Goal: Transaction & Acquisition: Purchase product/service

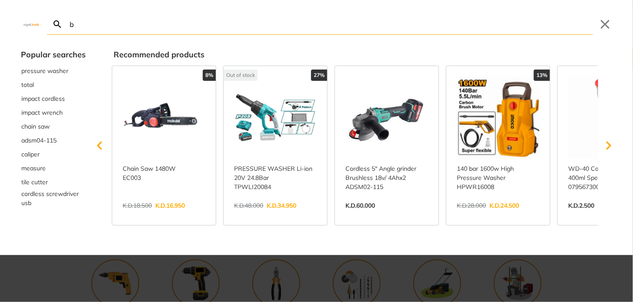
type input "b"
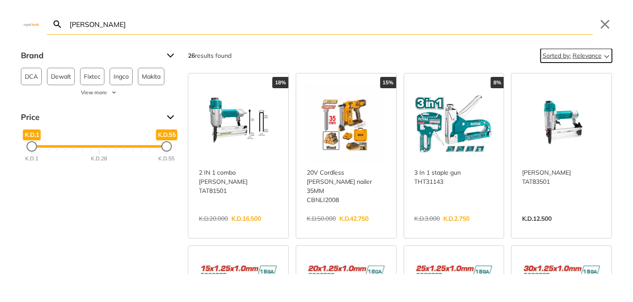
click at [602, 57] on icon "Sort" at bounding box center [607, 55] width 10 height 10
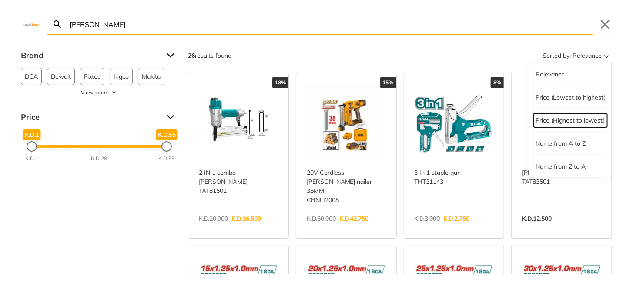
click at [573, 122] on button "Price (Highest to lowest)" at bounding box center [571, 121] width 74 height 14
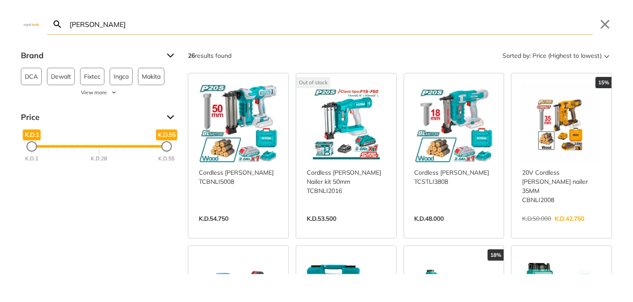
click at [81, 214] on div "Brand DCA 2 Dewalt 1 Fixtec 1 Ingco 2 Makita 1 SOMAFIX 2 Tolsen 1 Total 15 Roni…" at bounding box center [316, 162] width 633 height 226
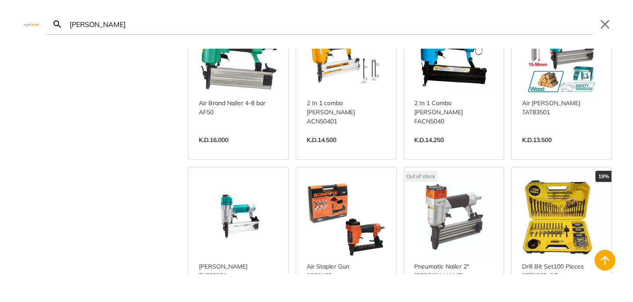
scroll to position [435, 0]
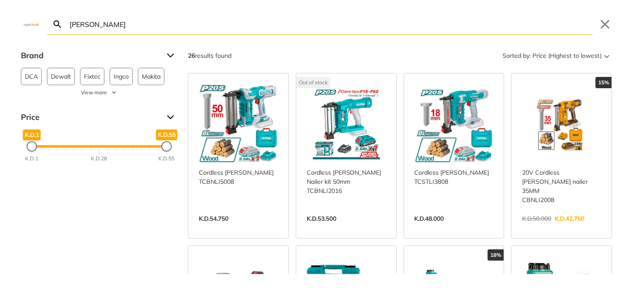
drag, startPoint x: 90, startPoint y: 21, endPoint x: 66, endPoint y: 23, distance: 24.4
click at [66, 23] on form "Search brad Submit" at bounding box center [320, 24] width 546 height 21
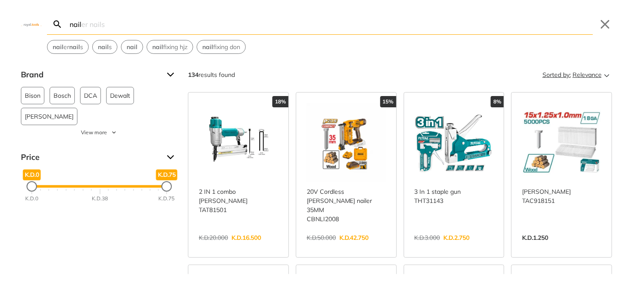
type input "nail"
click at [593, 77] on span "Relevance" at bounding box center [587, 75] width 29 height 14
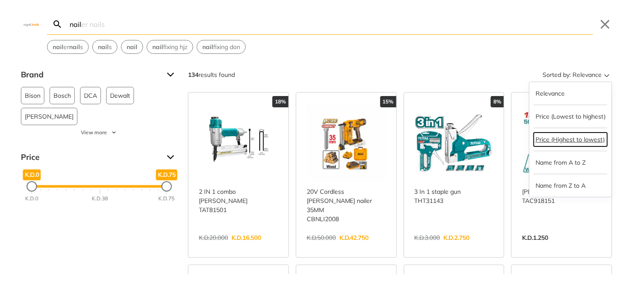
click at [569, 140] on button "Price (Highest to lowest)" at bounding box center [571, 140] width 74 height 14
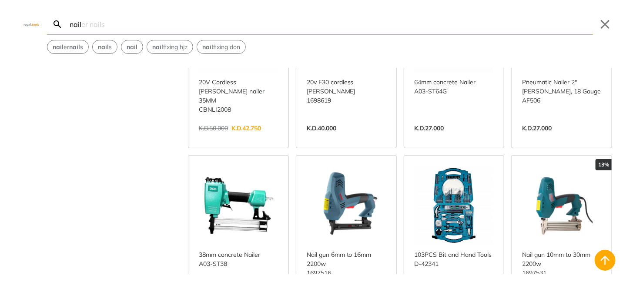
scroll to position [479, 0]
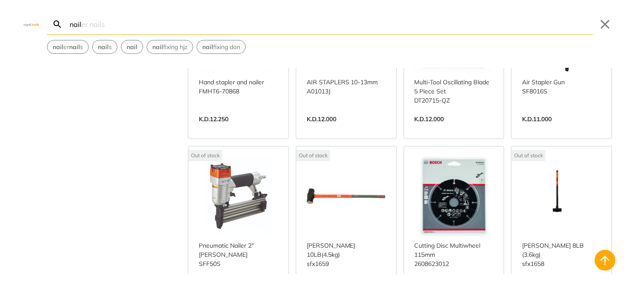
scroll to position [1262, 0]
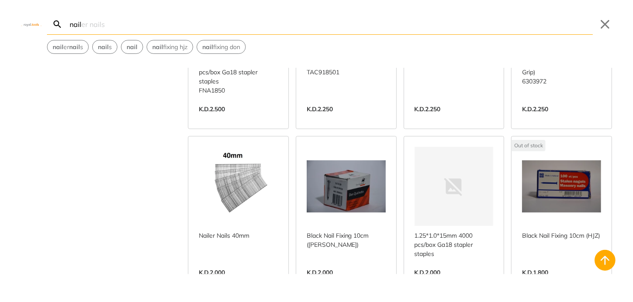
scroll to position [2132, 0]
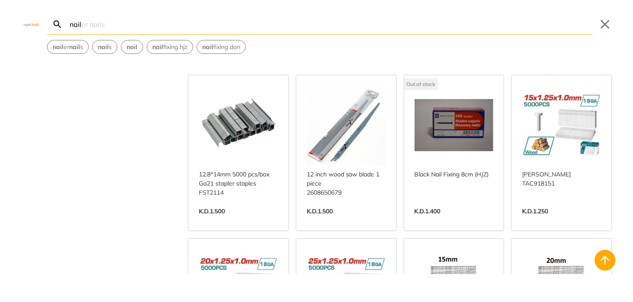
scroll to position [2611, 0]
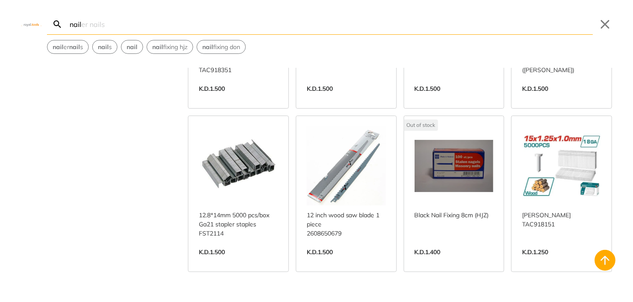
click at [560, 262] on link "View more →" at bounding box center [561, 262] width 79 height 0
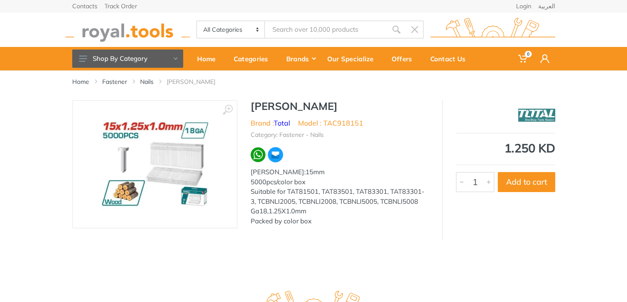
type input "nail"
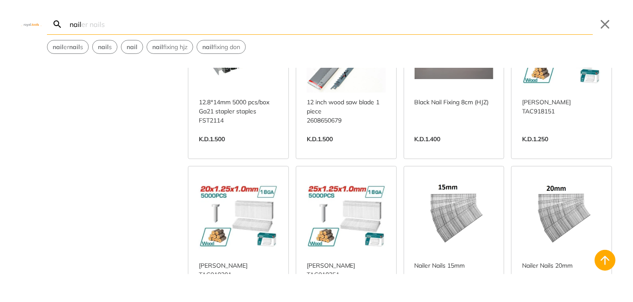
scroll to position [2740, 0]
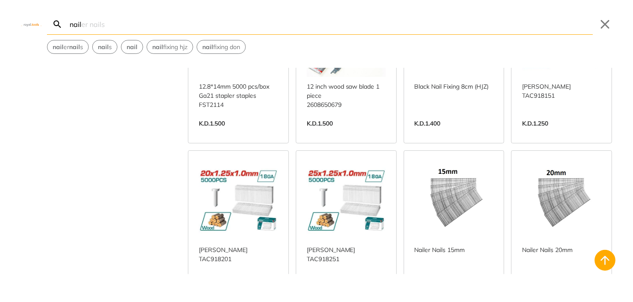
click at [453, 287] on link "View more →" at bounding box center [454, 287] width 79 height 0
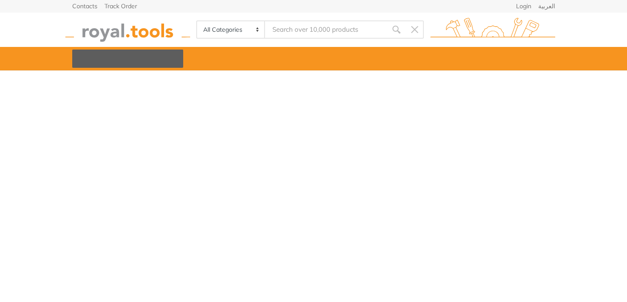
type input "nail"
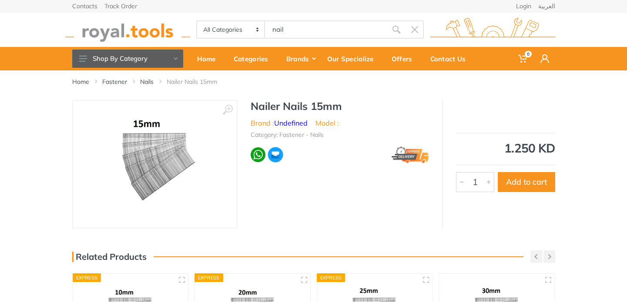
click at [151, 159] on img at bounding box center [155, 165] width 110 height 110
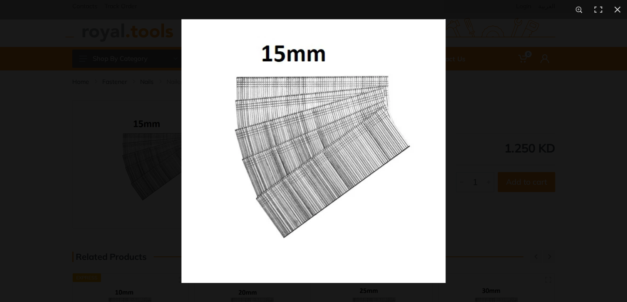
click at [319, 179] on img at bounding box center [313, 151] width 264 height 264
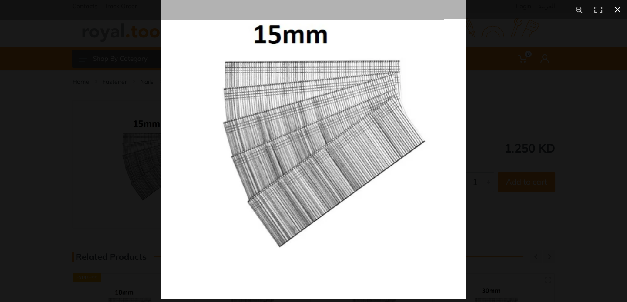
click at [603, 169] on div at bounding box center [474, 146] width 627 height 302
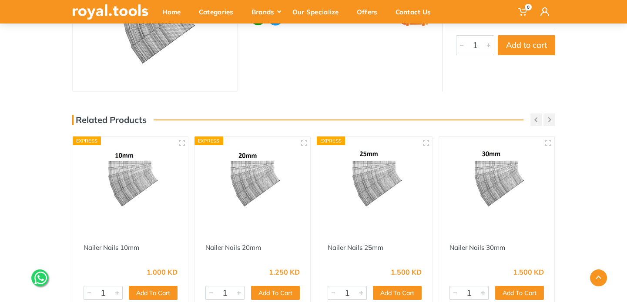
scroll to position [174, 0]
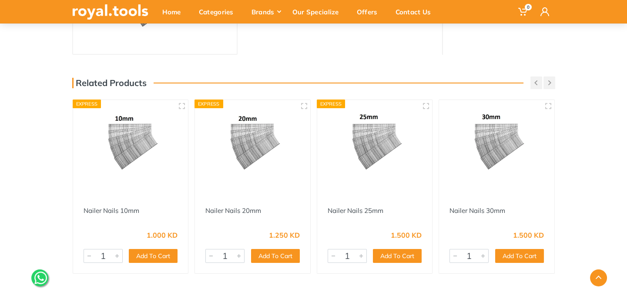
click at [266, 148] on img at bounding box center [253, 145] width 100 height 74
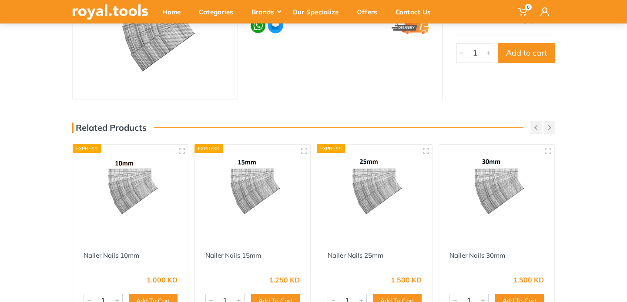
scroll to position [44, 0]
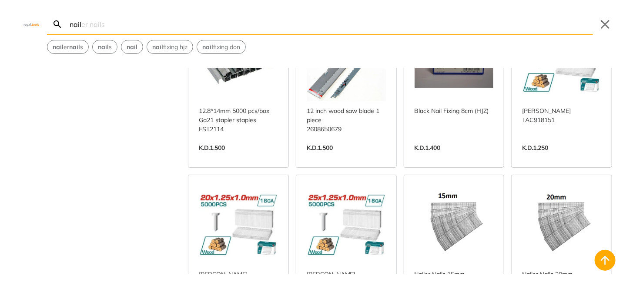
scroll to position [2718, 0]
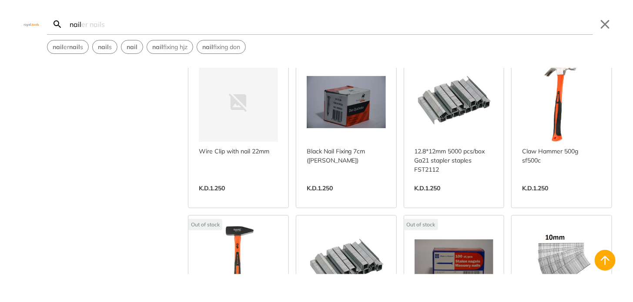
scroll to position [3066, 0]
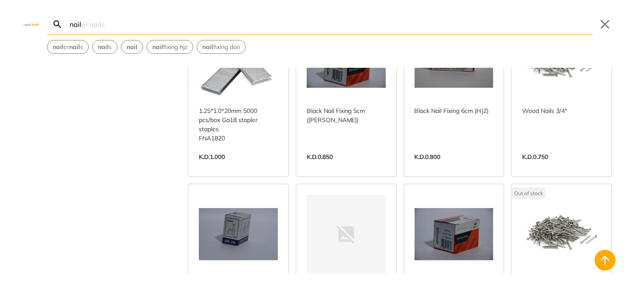
scroll to position [3763, 0]
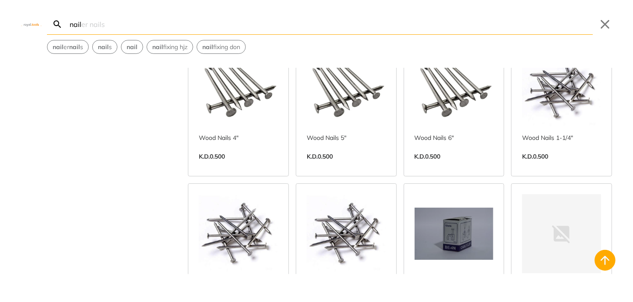
scroll to position [4459, 0]
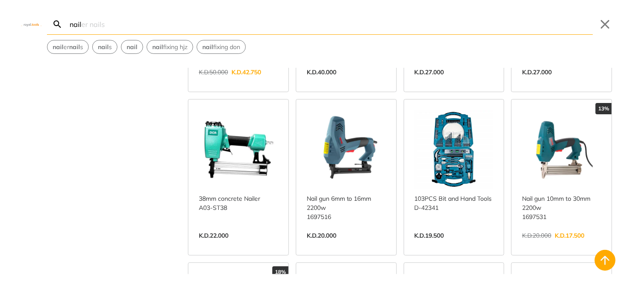
scroll to position [479, 0]
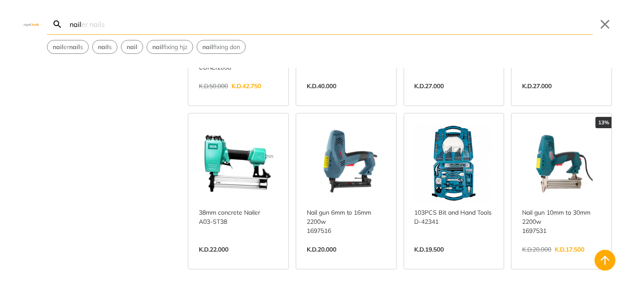
click at [547, 259] on link "View more →" at bounding box center [561, 259] width 79 height 0
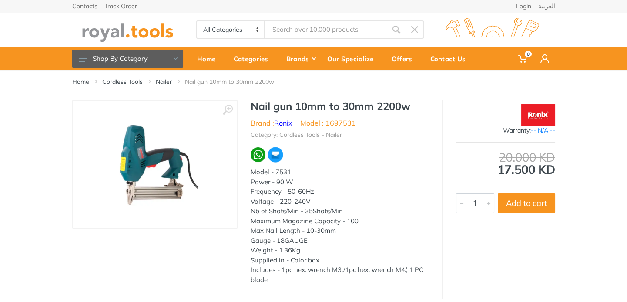
type input "nail"
click at [258, 152] on img at bounding box center [258, 155] width 15 height 15
